Goal: Task Accomplishment & Management: Manage account settings

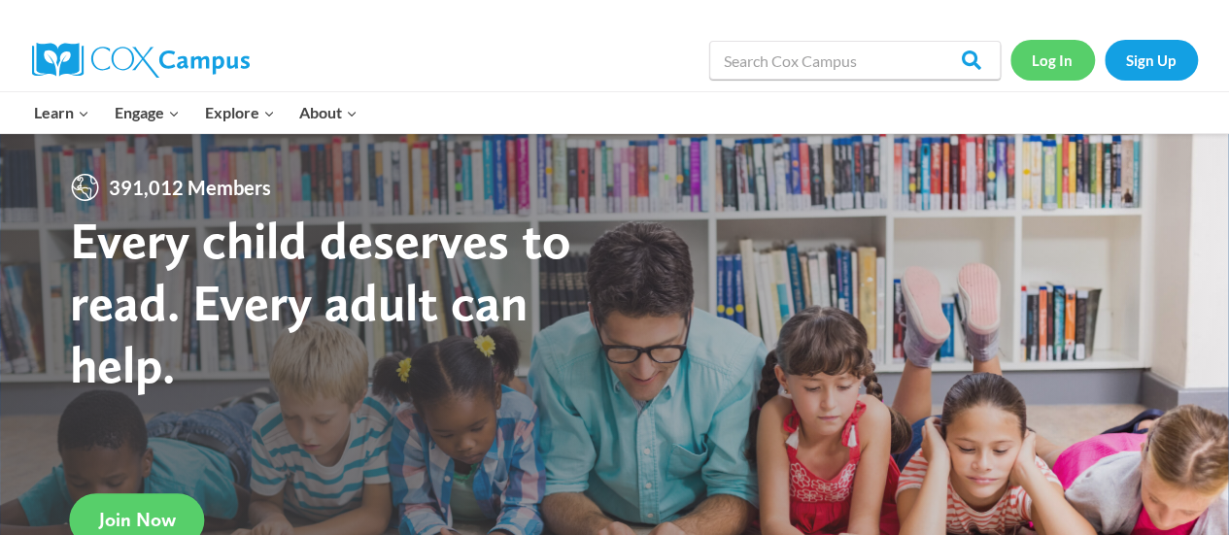
click at [1076, 61] on link "Log In" at bounding box center [1053, 60] width 85 height 40
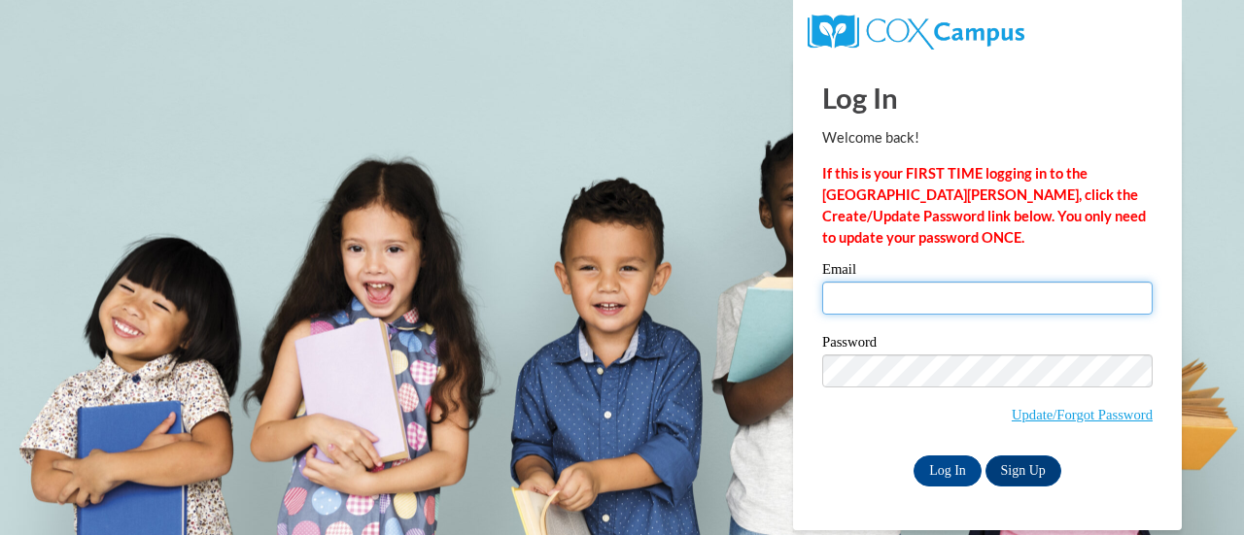
click at [927, 297] on input "Email" at bounding box center [987, 298] width 330 height 33
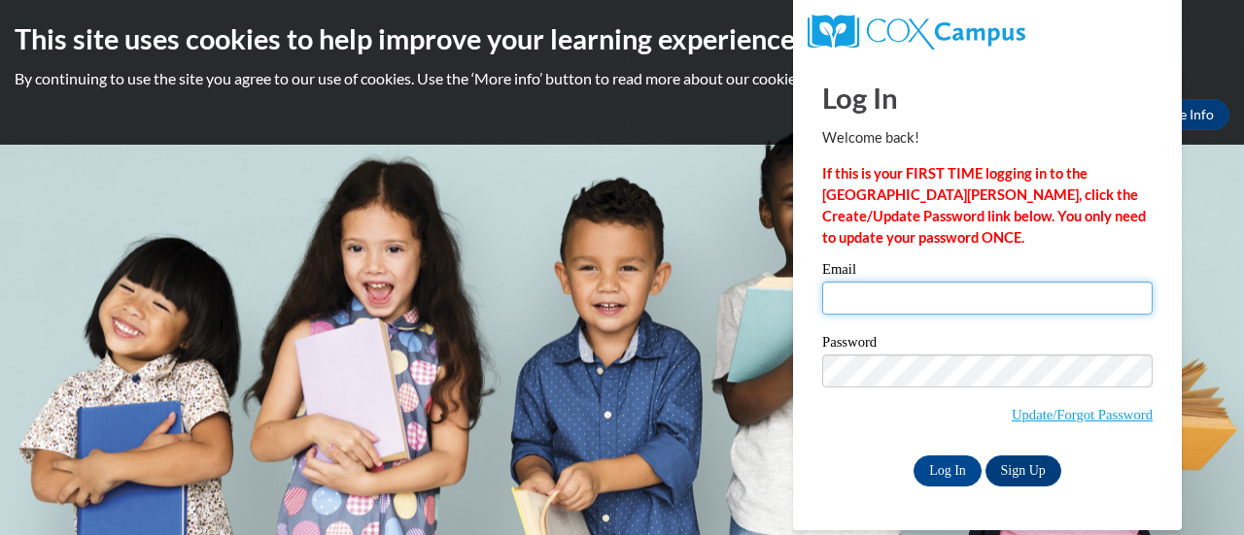
type input "heider.elizabeth.c@muscogee.k12.ga.us"
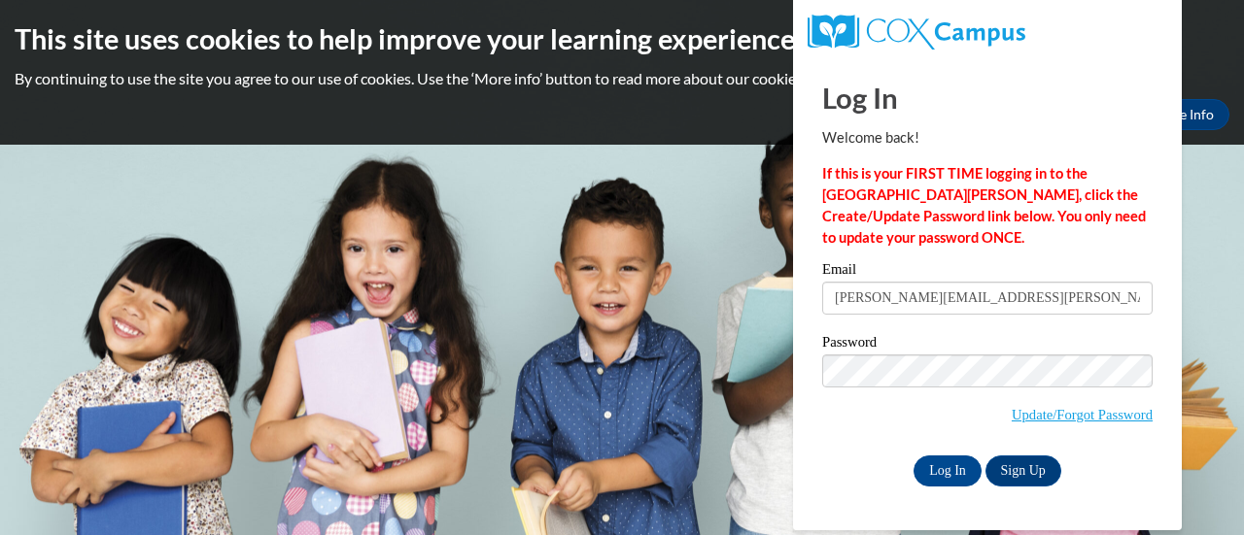
click at [964, 341] on label "Password" at bounding box center [987, 344] width 330 height 19
click at [966, 463] on input "Log In" at bounding box center [947, 471] width 68 height 31
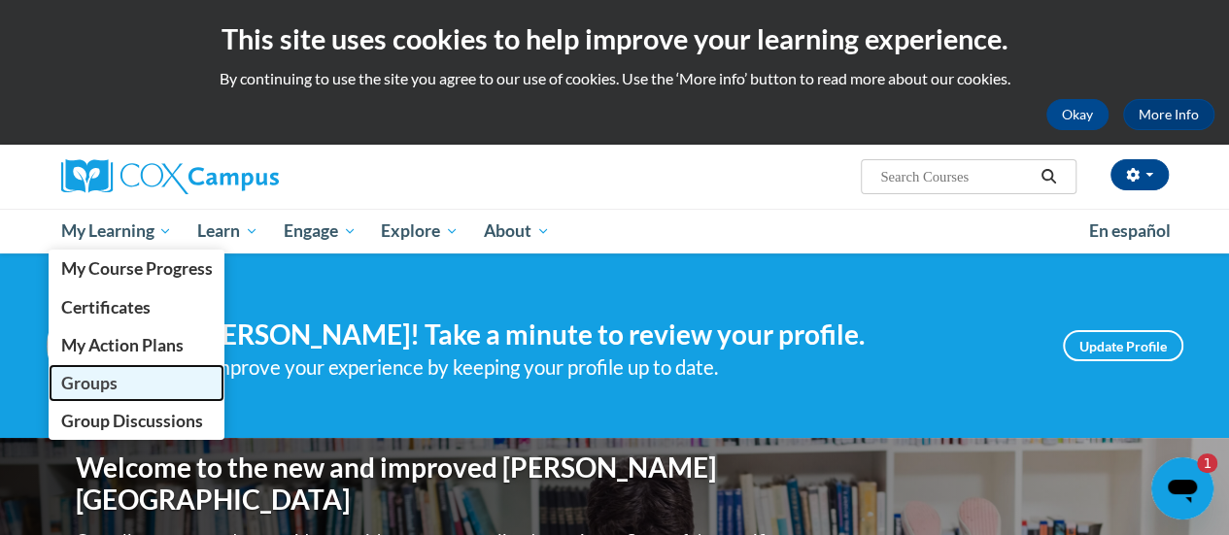
click at [103, 385] on span "Groups" at bounding box center [88, 383] width 56 height 20
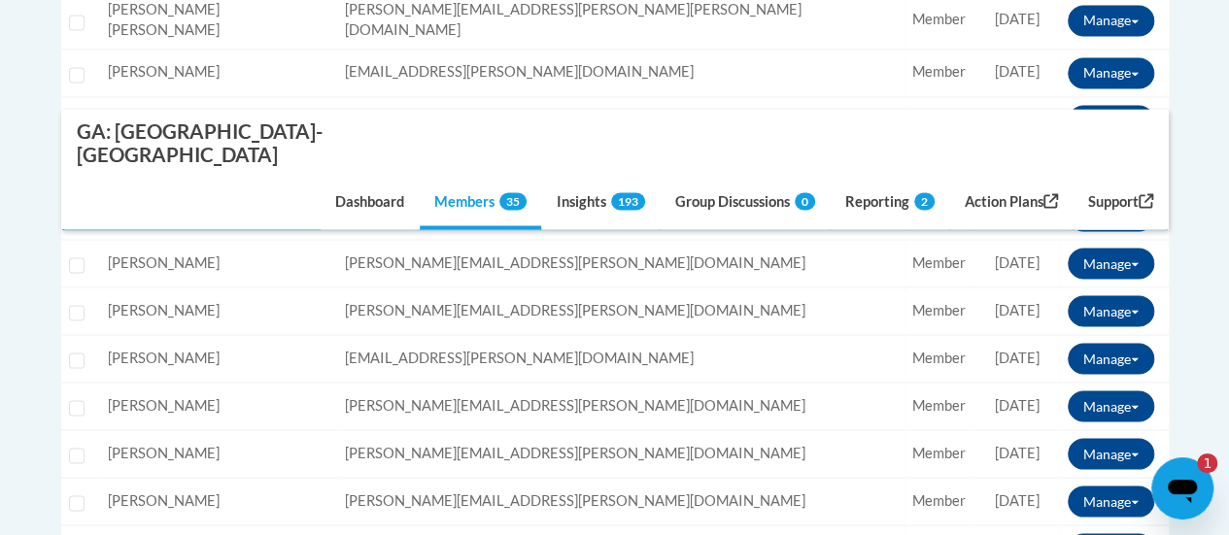
scroll to position [1652, 0]
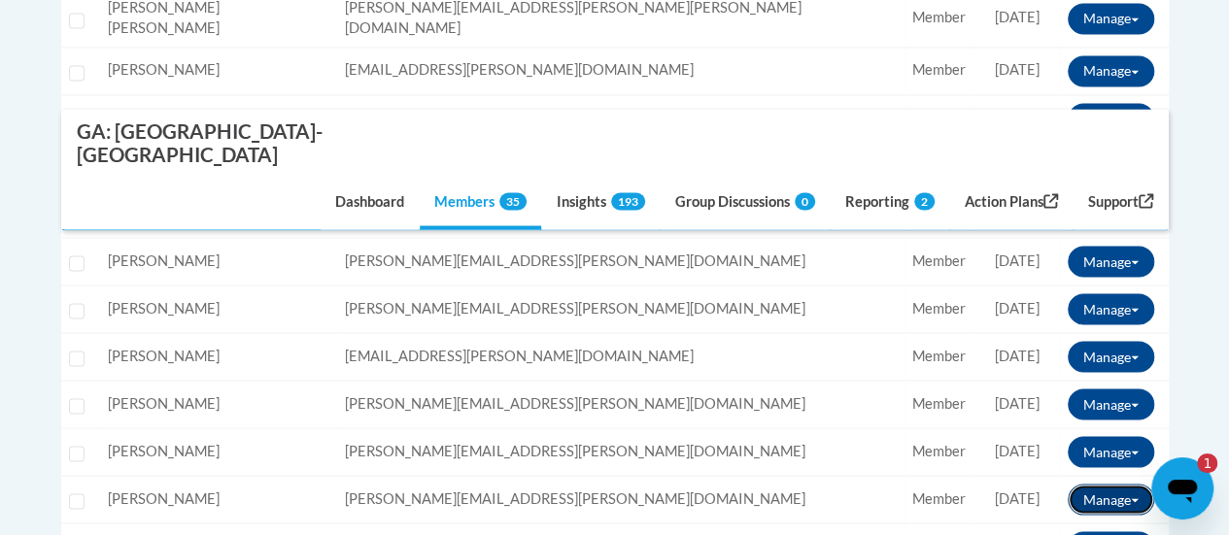
click at [1096, 484] on button "Manage" at bounding box center [1111, 499] width 86 height 31
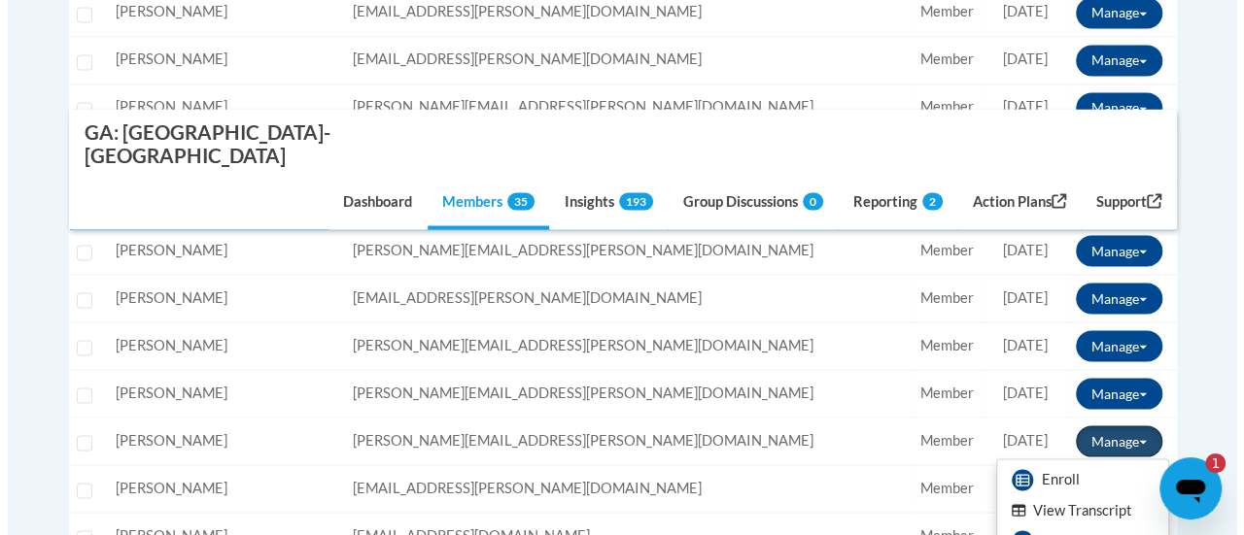
scroll to position [1749, 0]
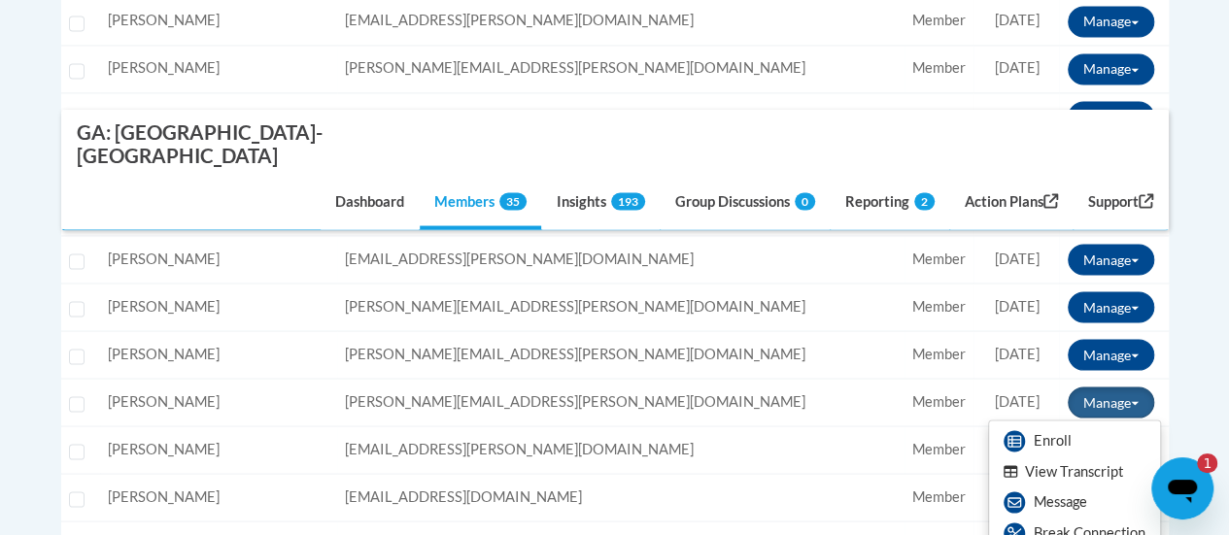
click at [1094, 457] on button "View Transcript" at bounding box center [1064, 472] width 150 height 30
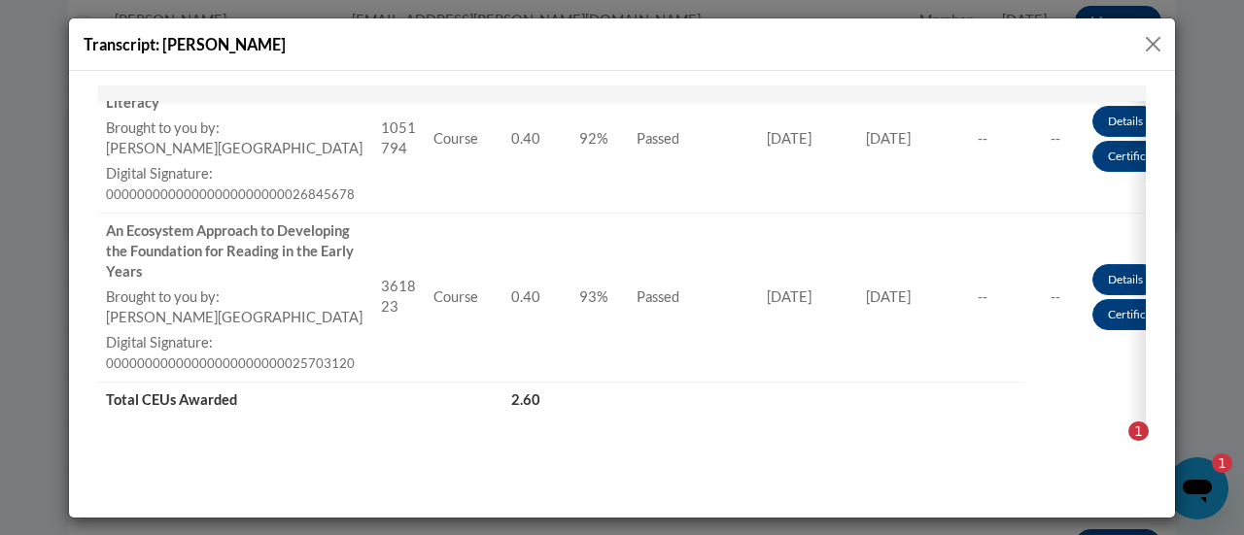
scroll to position [1346, 0]
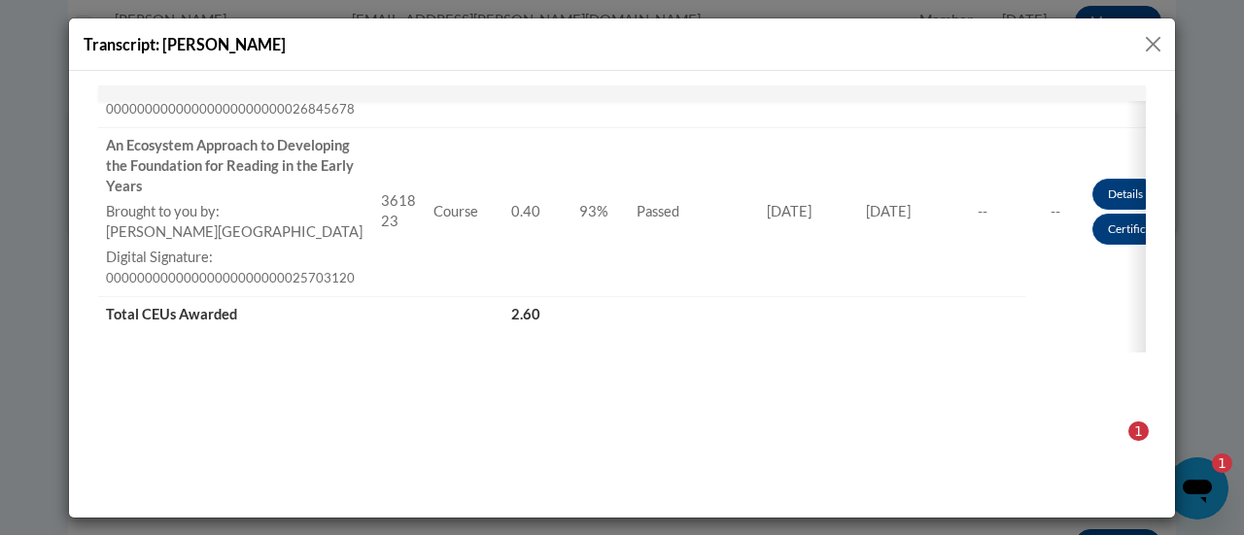
click at [1148, 48] on button "Close" at bounding box center [1153, 44] width 24 height 24
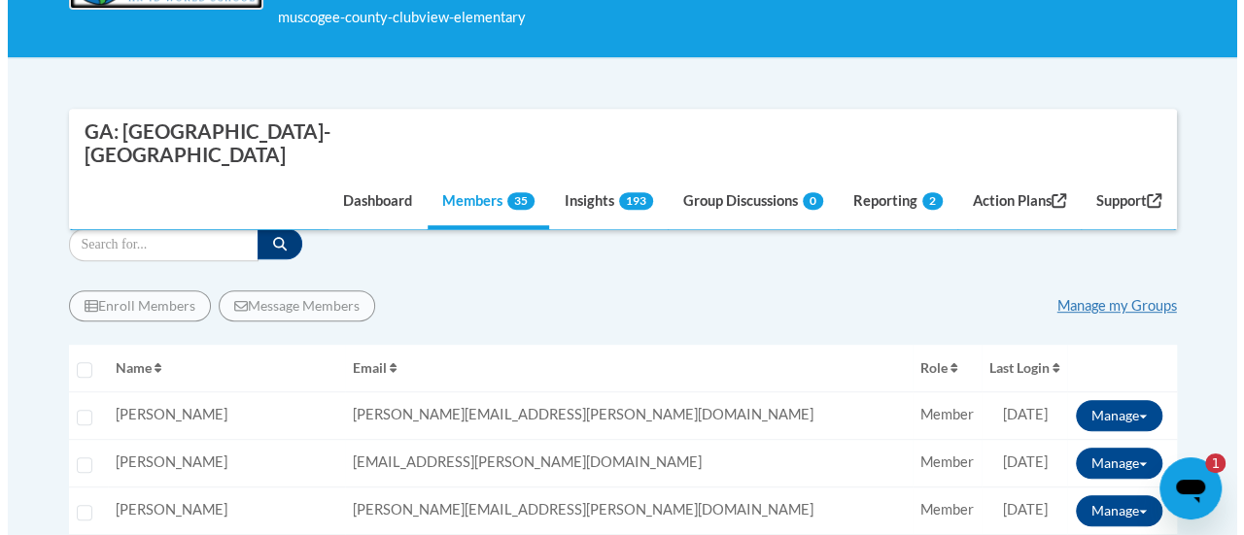
scroll to position [486, 0]
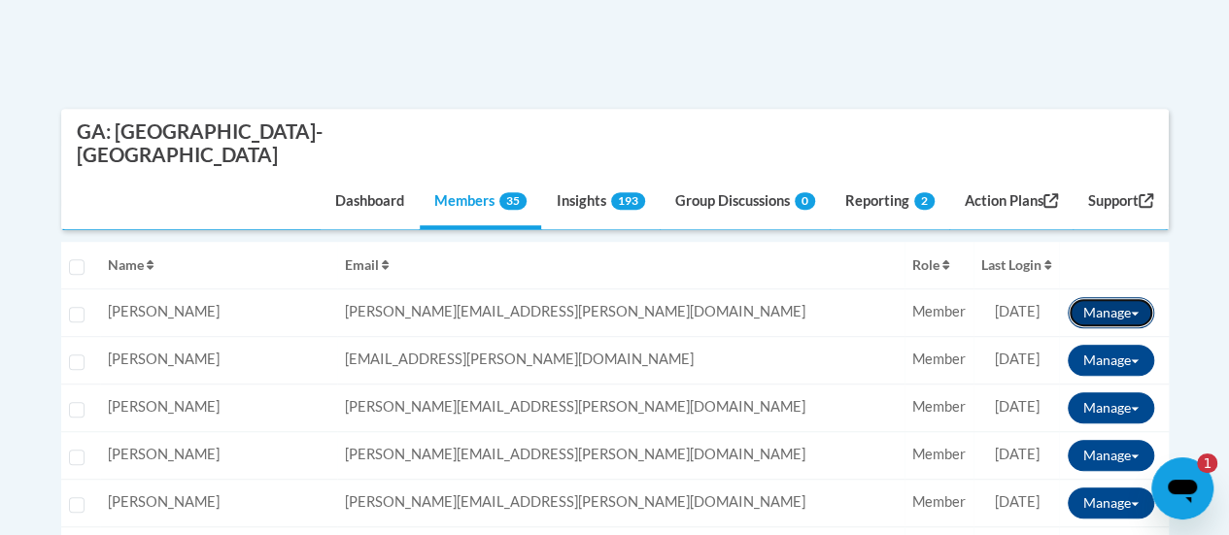
click at [1123, 297] on button "Manage" at bounding box center [1111, 312] width 86 height 31
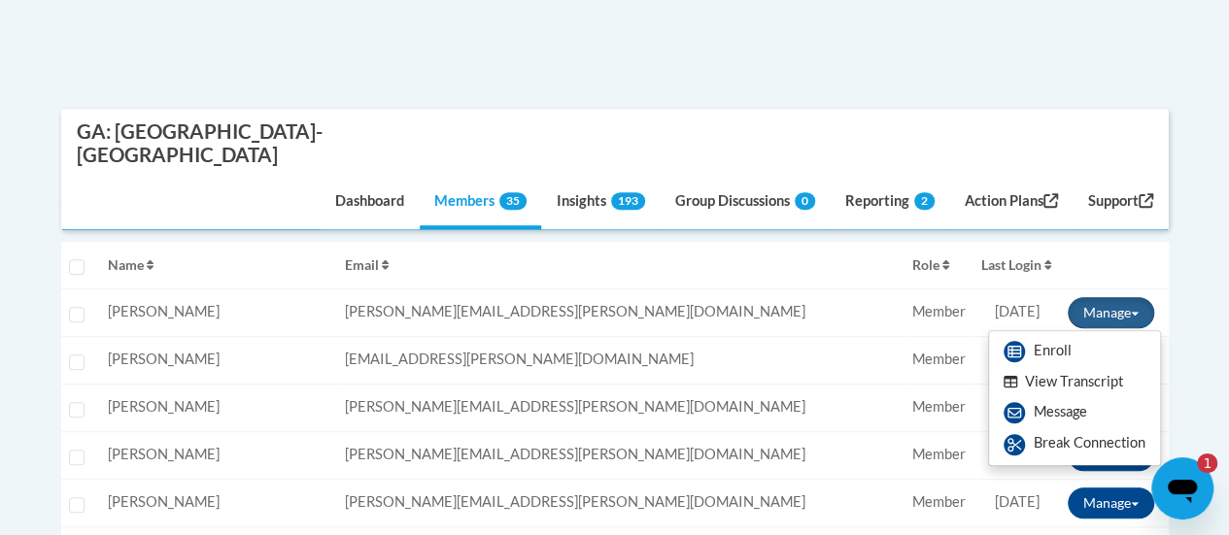
click at [1098, 367] on button "View Transcript" at bounding box center [1064, 382] width 150 height 30
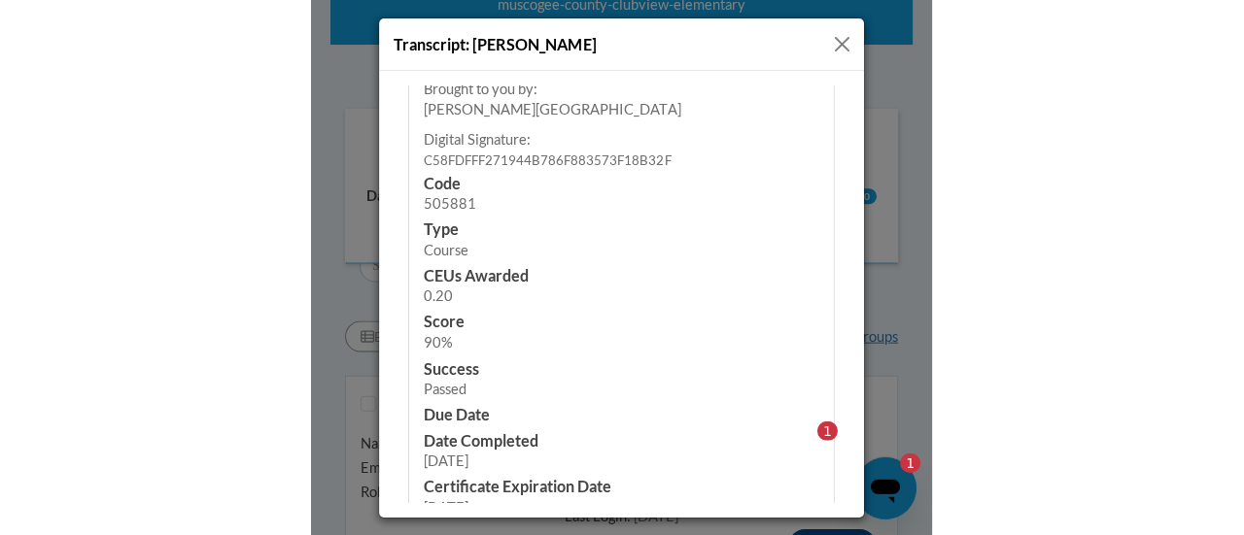
scroll to position [1088, 0]
